Goal: Use online tool/utility: Utilize a website feature to perform a specific function

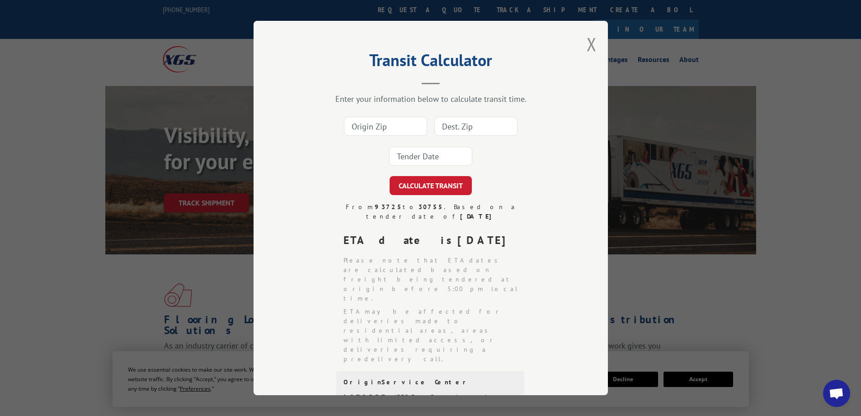
click at [392, 127] on input at bounding box center [385, 126] width 83 height 19
type input "08079"
click at [462, 131] on input at bounding box center [476, 126] width 83 height 19
type input "85705"
drag, startPoint x: 427, startPoint y: 162, endPoint x: 431, endPoint y: 167, distance: 6.2
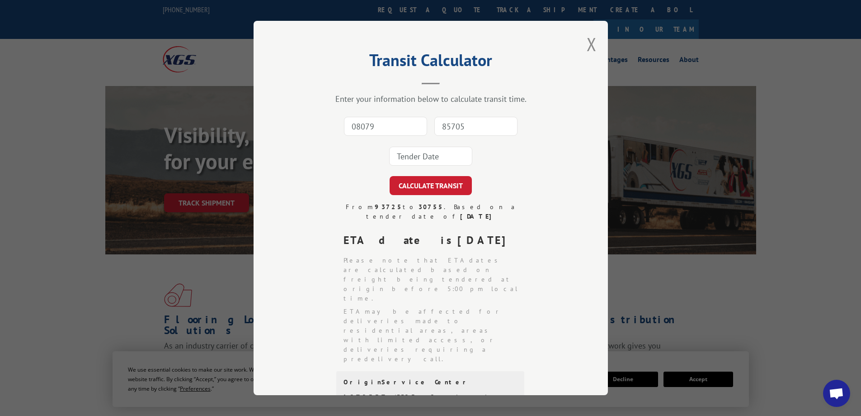
click at [428, 162] on input at bounding box center [430, 156] width 83 height 19
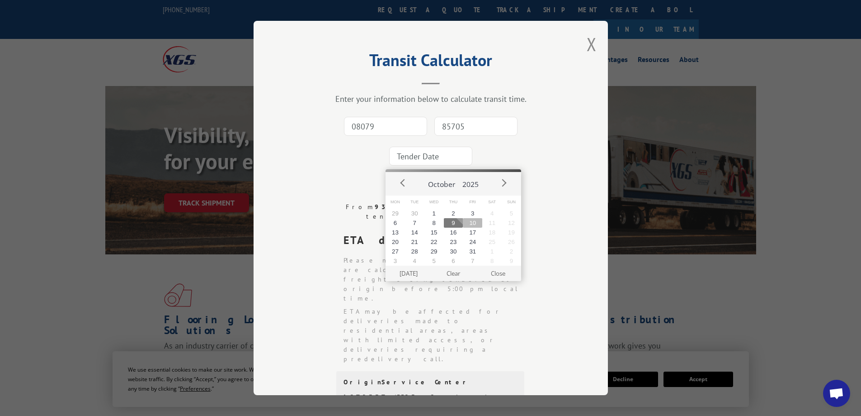
click at [474, 223] on button "10" at bounding box center [472, 222] width 19 height 9
type input "[DATE]"
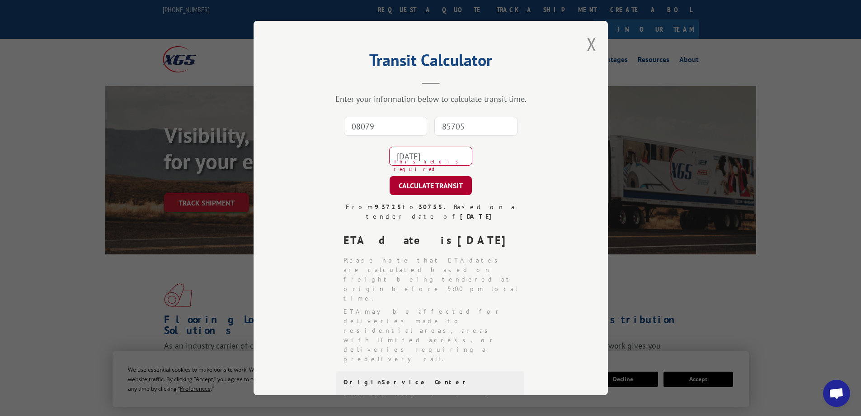
click at [419, 182] on button "CALCULATE TRANSIT" at bounding box center [431, 185] width 82 height 19
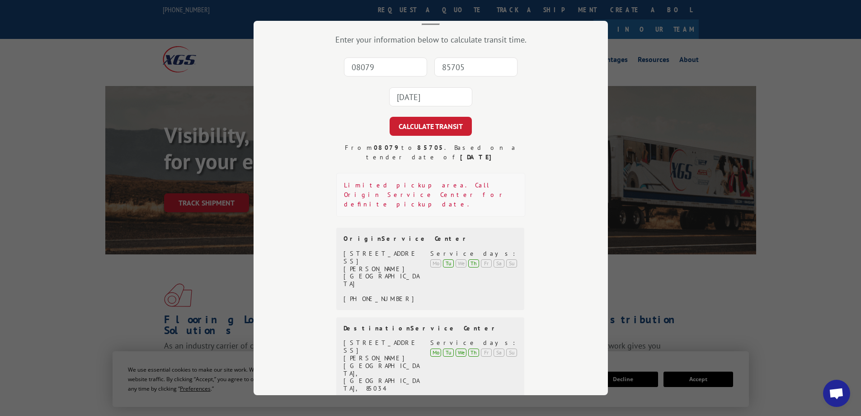
scroll to position [64, 0]
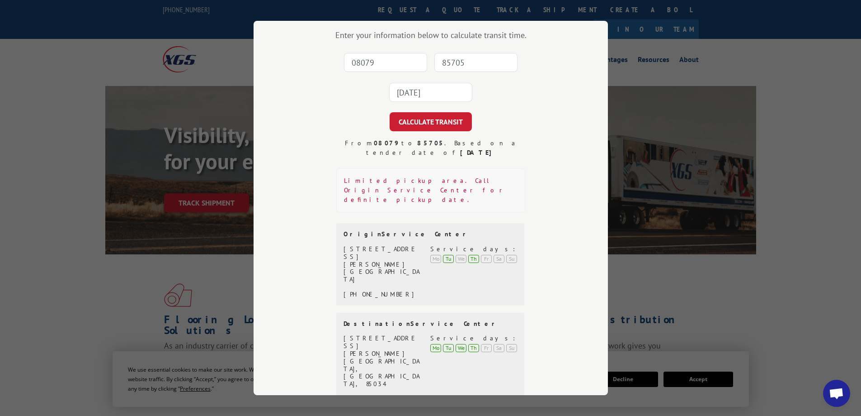
click at [370, 65] on input "08079" at bounding box center [385, 62] width 83 height 19
type input "21226"
click at [449, 64] on input "85705" at bounding box center [476, 62] width 83 height 19
click at [443, 59] on input "05705" at bounding box center [476, 62] width 83 height 19
type input "85705"
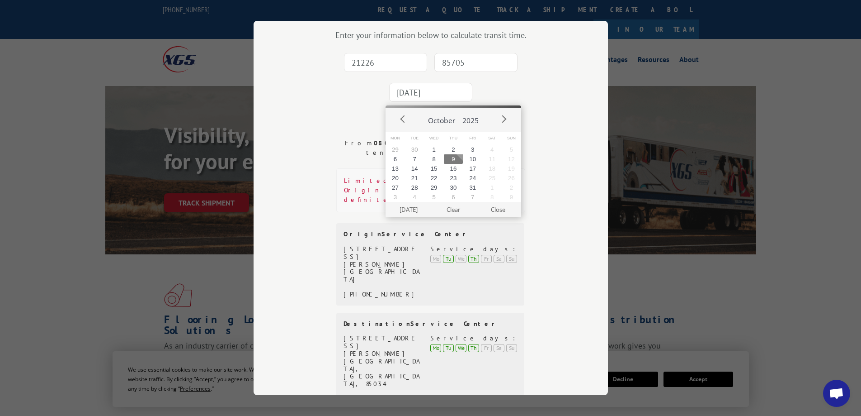
click at [459, 90] on input "[DATE]" at bounding box center [430, 92] width 83 height 19
click at [474, 160] on button "10" at bounding box center [472, 158] width 19 height 9
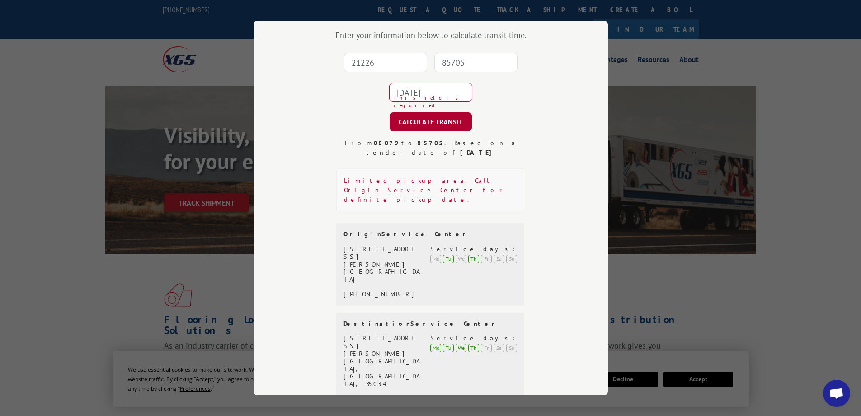
click at [451, 122] on button "CALCULATE TRANSIT" at bounding box center [431, 121] width 82 height 19
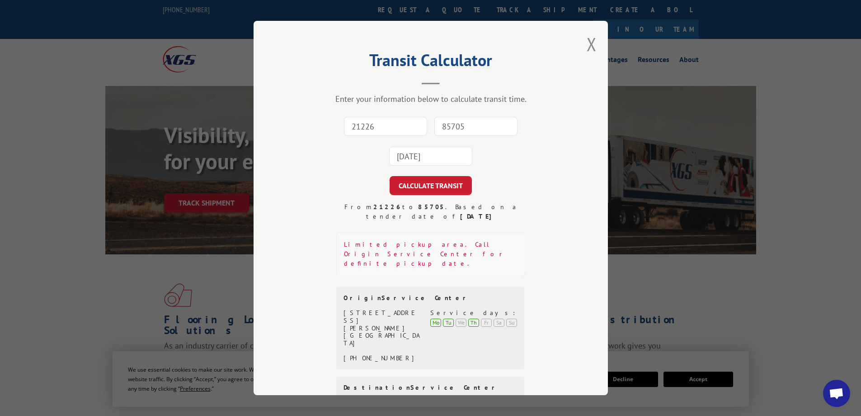
drag, startPoint x: 370, startPoint y: 130, endPoint x: 378, endPoint y: 128, distance: 8.0
click at [370, 130] on input "21226" at bounding box center [385, 126] width 83 height 19
click at [363, 129] on input "21226" at bounding box center [385, 126] width 83 height 19
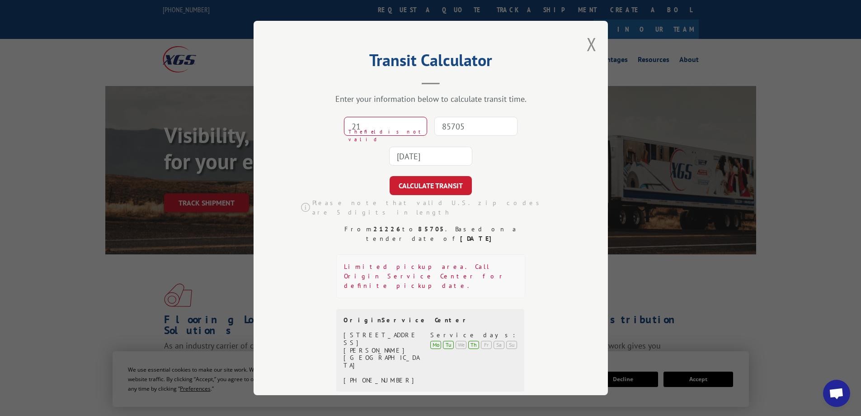
type input "2"
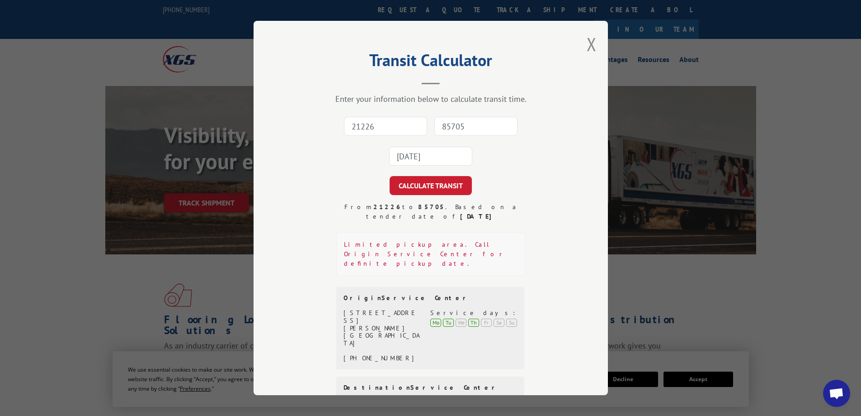
type input "21226"
drag, startPoint x: 440, startPoint y: 127, endPoint x: 462, endPoint y: 127, distance: 21.3
click at [440, 127] on input "85705" at bounding box center [476, 126] width 83 height 19
type input "85705"
click at [443, 154] on input "[DATE]" at bounding box center [430, 156] width 83 height 19
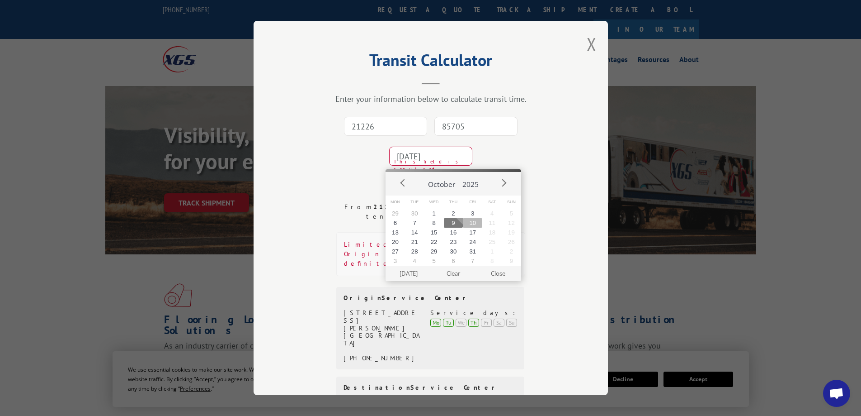
click at [472, 224] on button "10" at bounding box center [472, 222] width 19 height 9
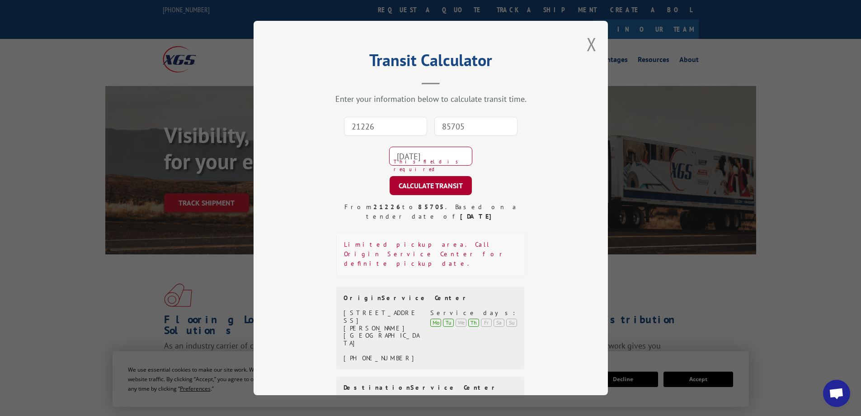
click at [459, 186] on button "CALCULATE TRANSIT" at bounding box center [431, 185] width 82 height 19
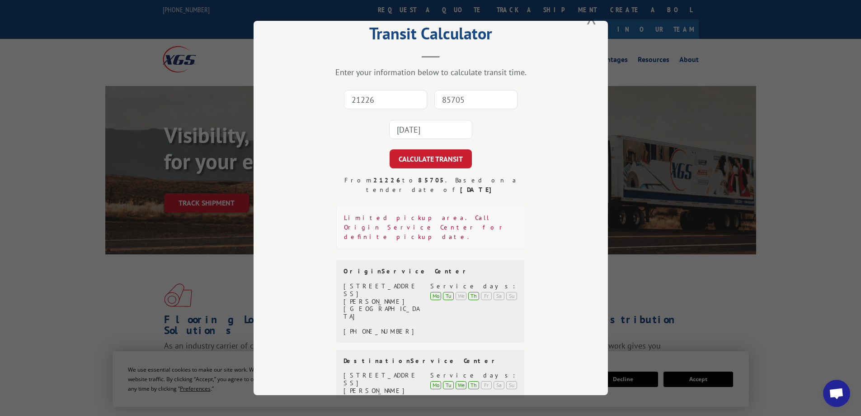
scroll to position [64, 0]
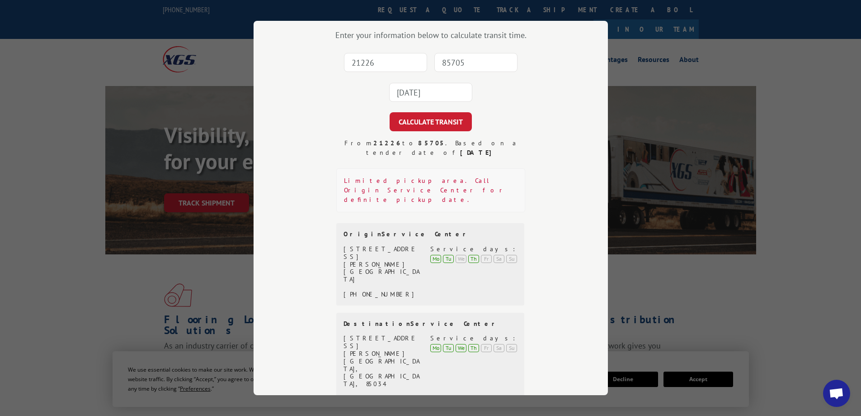
click at [399, 65] on input "21226" at bounding box center [385, 62] width 83 height 19
type input "30755"
click at [459, 65] on input "85705" at bounding box center [476, 62] width 83 height 19
type input "85705"
click at [390, 112] on button "CALCULATE TRANSIT" at bounding box center [431, 121] width 82 height 19
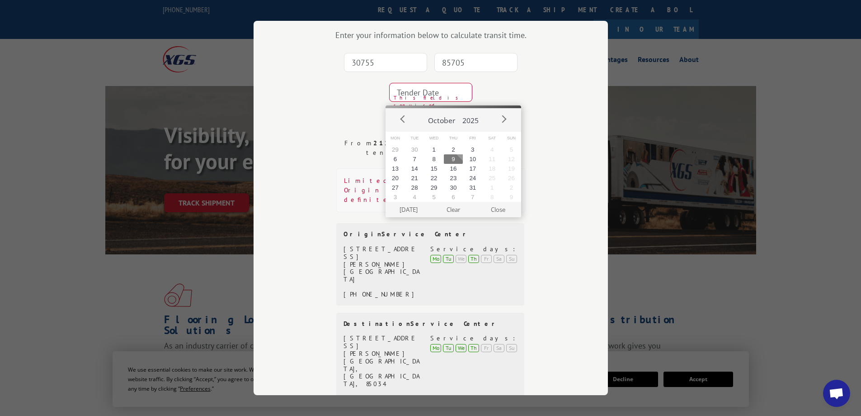
click at [455, 160] on button "9" at bounding box center [453, 158] width 19 height 9
type input "[DATE]"
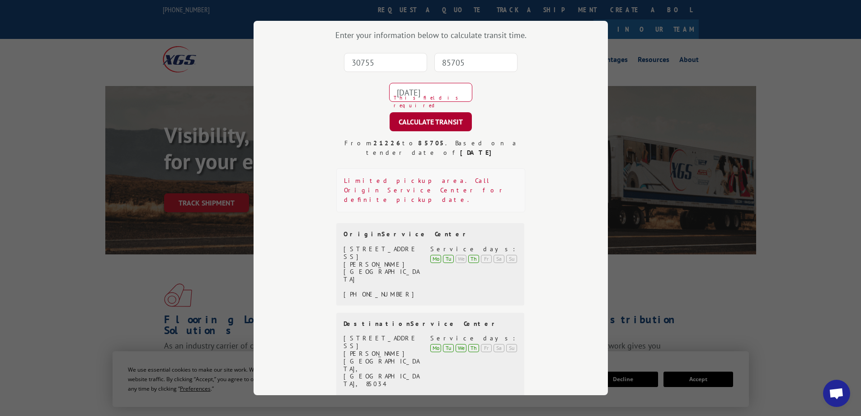
click at [461, 120] on button "CALCULATE TRANSIT" at bounding box center [431, 121] width 82 height 19
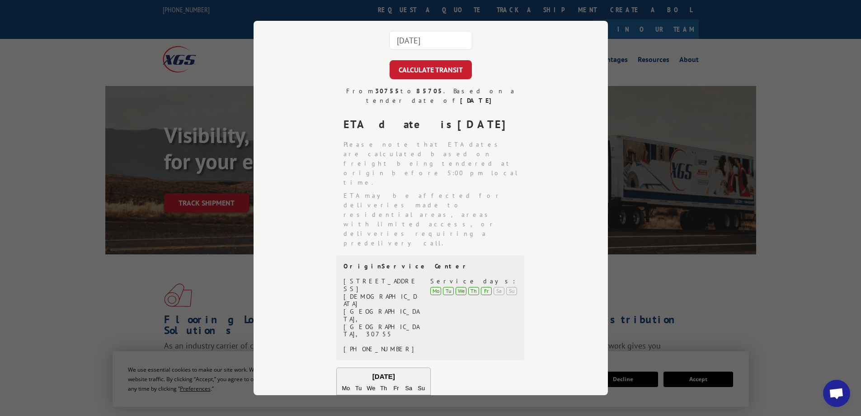
scroll to position [0, 0]
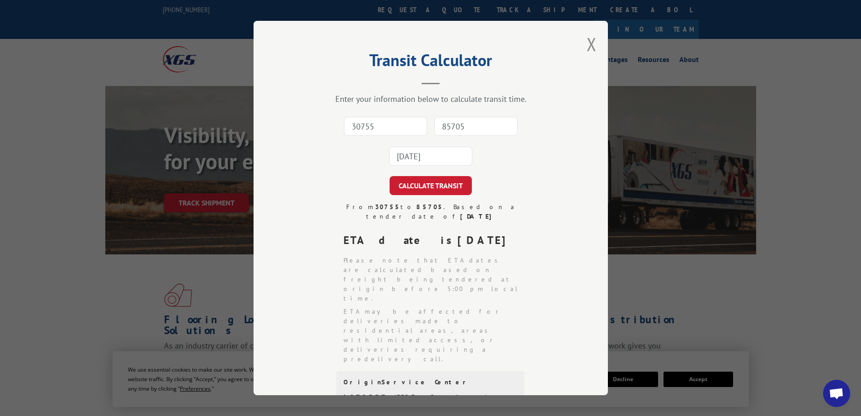
click at [393, 126] on input "30755" at bounding box center [385, 126] width 83 height 19
click at [372, 124] on input "30755" at bounding box center [385, 126] width 83 height 19
click at [379, 127] on input "30755" at bounding box center [385, 126] width 83 height 19
type input "93725"
drag, startPoint x: 468, startPoint y: 130, endPoint x: 518, endPoint y: 129, distance: 49.3
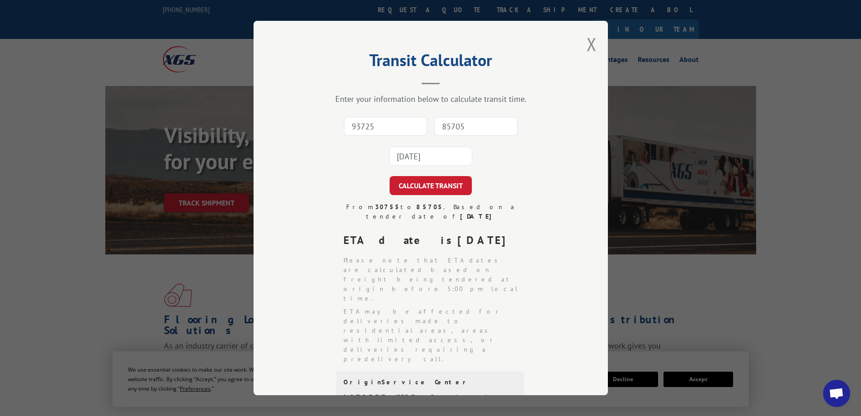
click at [468, 130] on input "85705" at bounding box center [476, 126] width 83 height 19
type input "27260"
click at [407, 161] on input "[DATE]" at bounding box center [430, 156] width 83 height 19
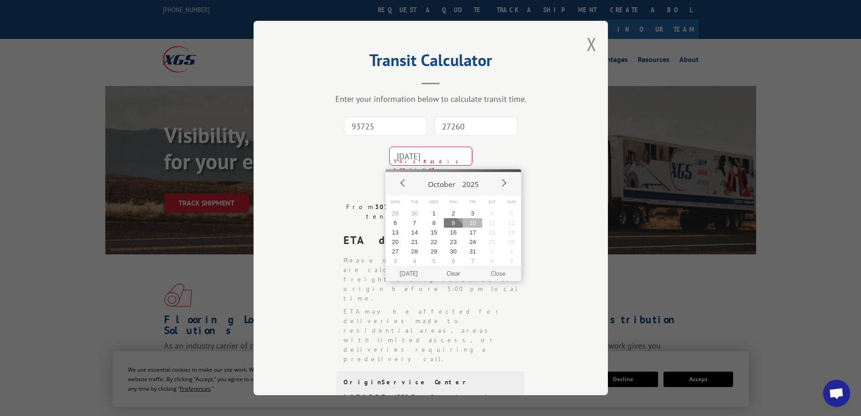
click at [470, 223] on button "10" at bounding box center [472, 222] width 19 height 9
type input "[DATE]"
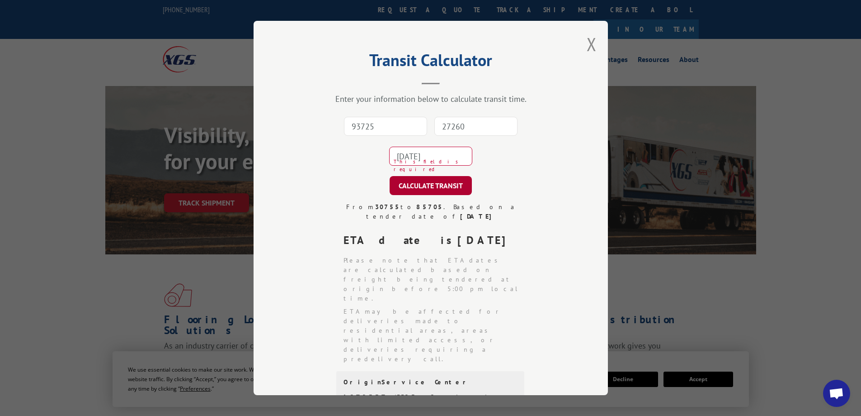
click at [442, 188] on button "CALCULATE TRANSIT" at bounding box center [431, 185] width 82 height 19
